Goal: Task Accomplishment & Management: Complete application form

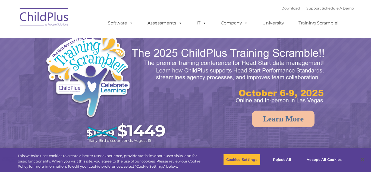
select select "MEDIUM"
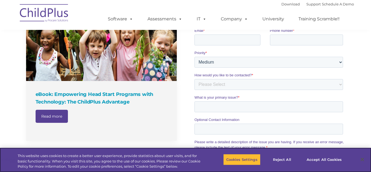
scroll to position [409, 0]
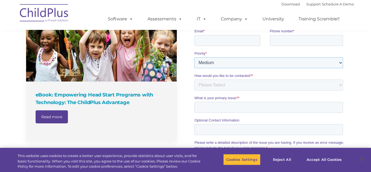
click at [231, 68] on select "Please Select Low Medium High" at bounding box center [268, 62] width 149 height 11
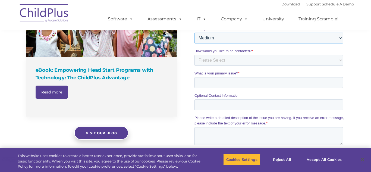
scroll to position [433, 0]
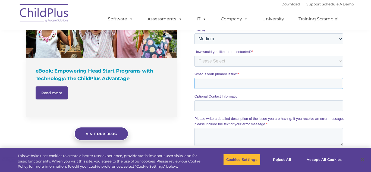
click at [227, 87] on input "What is your primary issue? *" at bounding box center [268, 83] width 149 height 11
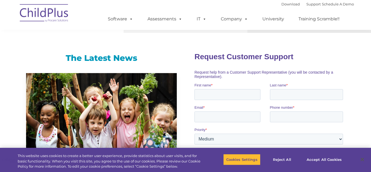
scroll to position [333, 0]
click at [214, 96] on input "First name *" at bounding box center [227, 94] width 66 height 11
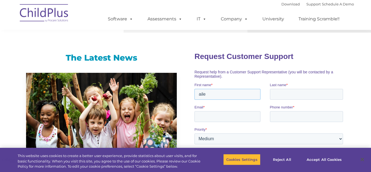
type input "ailee"
type input "A"
type input "C"
type input "Cailee"
type input "Elder"
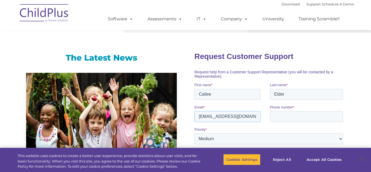
type input "[EMAIL_ADDRESS][DOMAIN_NAME]"
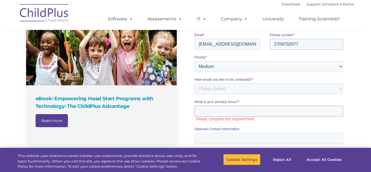
scroll to position [407, 0]
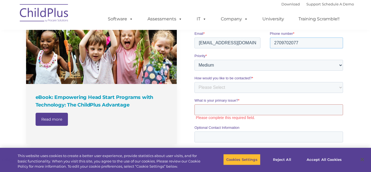
type input "2709702077"
click at [218, 70] on select "Please Select Low Medium High" at bounding box center [268, 65] width 149 height 11
select select "HIGH"
click at [194, 71] on select "Please Select Low Medium High" at bounding box center [268, 65] width 149 height 11
click at [214, 87] on select "Please Select Phone Email" at bounding box center [268, 87] width 149 height 11
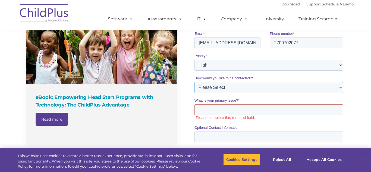
select select "Phone"
click at [194, 93] on select "Please Select Phone Email" at bounding box center [268, 87] width 149 height 11
click at [209, 111] on input "What is your primary issue? *" at bounding box center [268, 109] width 149 height 11
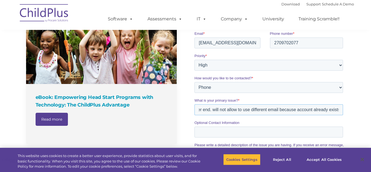
scroll to position [0, 148]
type input "unable to log in as parent to receive updates for my child. No issue on teacher…"
click at [213, 136] on input "Optional Contact Information" at bounding box center [268, 132] width 149 height 11
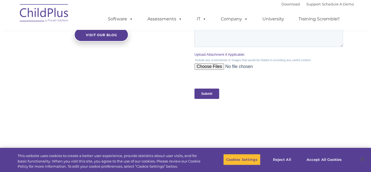
scroll to position [529, 0]
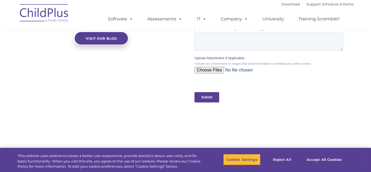
click at [200, 101] on input "Submit" at bounding box center [206, 97] width 25 height 10
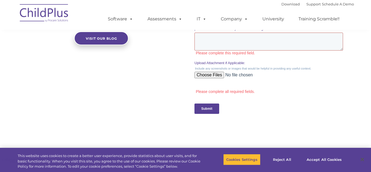
click at [230, 44] on textarea "Please write a detailed description of the issue you are having. If you receive…" at bounding box center [268, 42] width 149 height 18
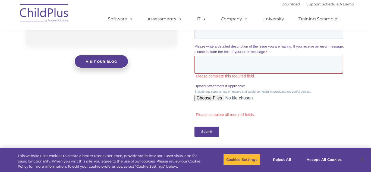
scroll to position [504, 0]
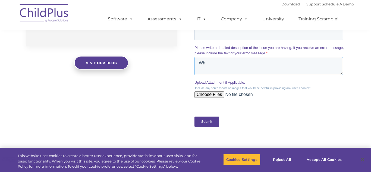
type textarea "W"
type textarea "A"
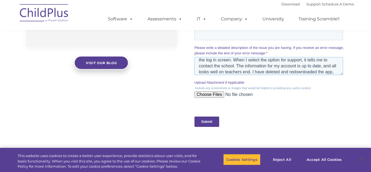
scroll to position [15, 0]
click at [301, 69] on textarea "I enter my log in information, and it shows a loading screen, then resets the l…" at bounding box center [268, 66] width 149 height 18
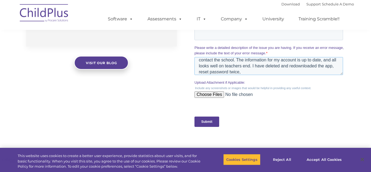
click at [301, 69] on textarea "I enter my log in information, and it shows a loading screen, then resets the l…" at bounding box center [268, 66] width 149 height 18
click at [250, 75] on textarea "I enter my log in information, and it shows a loading screen, then resets the l…" at bounding box center [268, 66] width 149 height 18
click at [209, 74] on textarea "I enter my log in information, and it shows a loading screen, then resets the l…" at bounding box center [268, 66] width 149 height 18
click at [264, 75] on textarea "I enter my log in information, and it shows a loading screen, then resets the l…" at bounding box center [268, 66] width 149 height 18
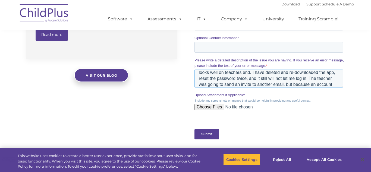
scroll to position [27, 0]
type textarea "I enter my log in information, and it shows a loading screen, then resets the l…"
click at [209, 137] on input "Submit" at bounding box center [206, 134] width 25 height 10
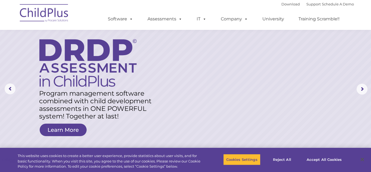
scroll to position [0, 0]
